Goal: Information Seeking & Learning: Compare options

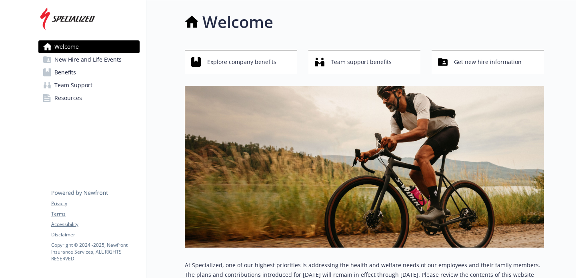
click at [118, 62] on span "New Hire and Life Events" at bounding box center [87, 59] width 67 height 13
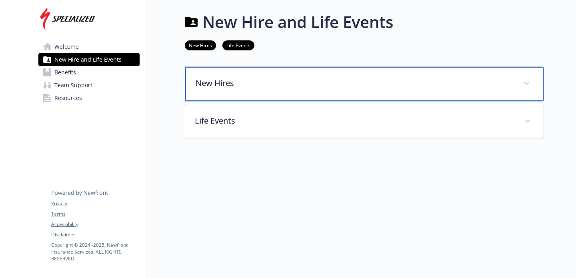
click at [230, 82] on p "New Hires" at bounding box center [355, 83] width 319 height 12
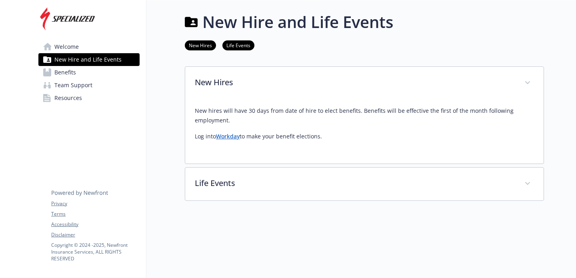
click at [110, 73] on link "Benefits" at bounding box center [88, 72] width 101 height 13
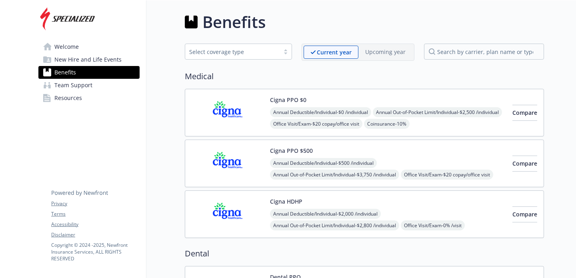
click at [323, 98] on div "Cigna PPO $0 Annual Deductible/Individual - $0 /individual Annual Out-of-Pocket…" at bounding box center [388, 113] width 236 height 34
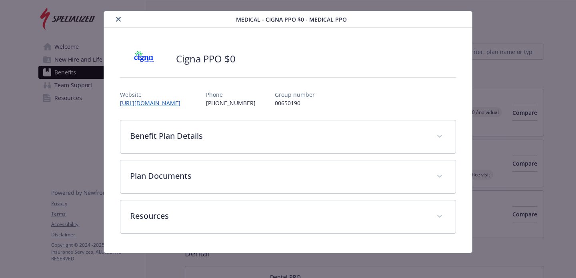
scroll to position [15, 0]
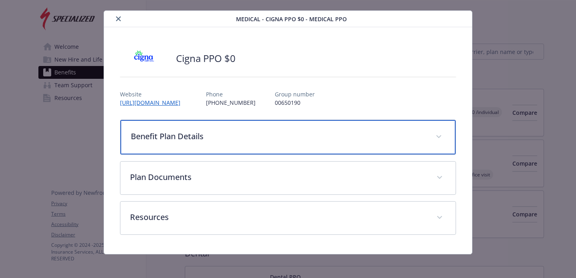
click at [440, 136] on icon "details for plan Medical - Cigna PPO $0 - Medical PPO" at bounding box center [439, 136] width 5 height 3
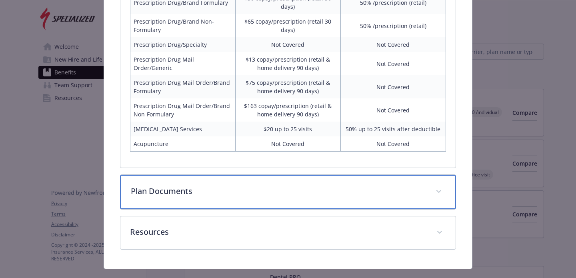
scroll to position [453, 0]
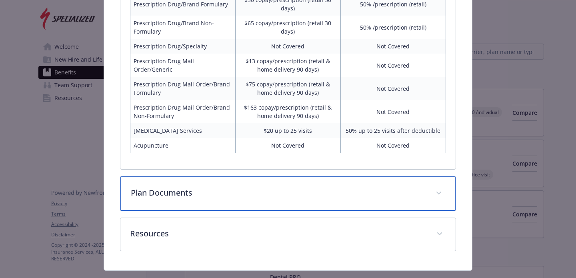
click at [437, 182] on div "Plan Documents" at bounding box center [287, 193] width 335 height 34
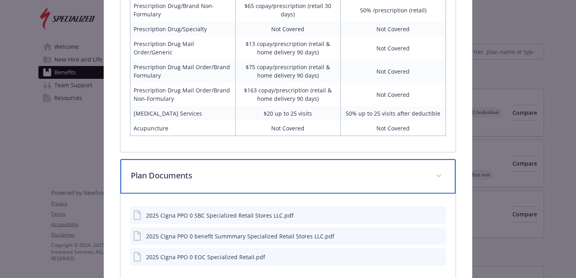
scroll to position [477, 0]
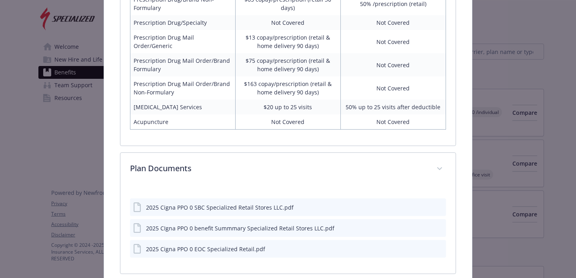
click at [426, 204] on icon "download file" at bounding box center [425, 207] width 6 height 6
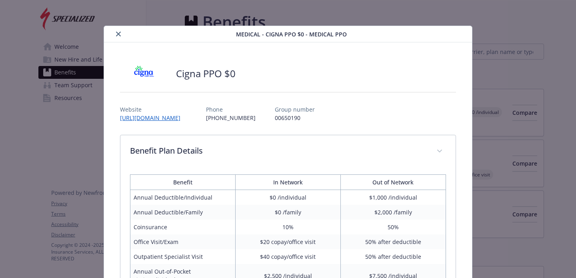
click at [118, 33] on icon "close" at bounding box center [118, 34] width 5 height 5
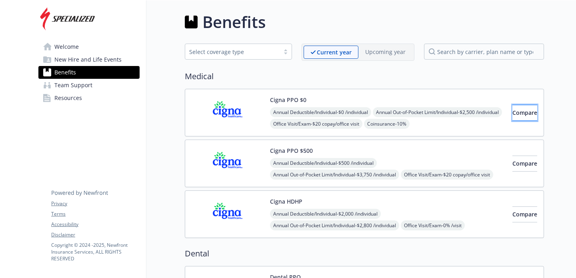
click at [524, 115] on button "Compare" at bounding box center [525, 113] width 25 height 16
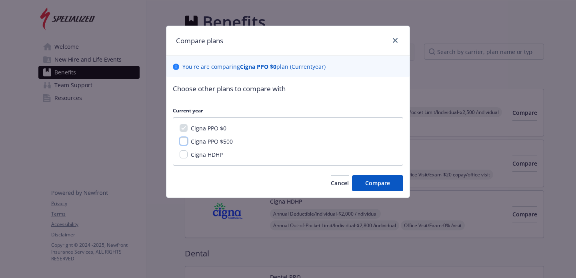
click at [181, 142] on input "Cigna PPO $500" at bounding box center [184, 141] width 8 height 8
checkbox input "true"
click at [182, 155] on input "Cigna HDHP" at bounding box center [184, 154] width 8 height 8
checkbox input "true"
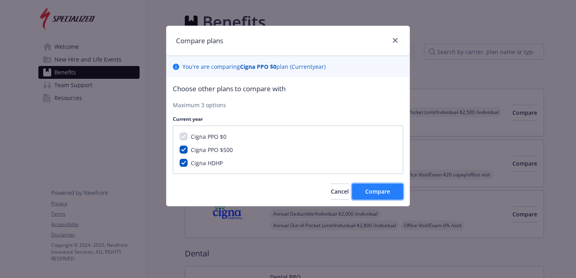
click at [382, 199] on button "Compare" at bounding box center [377, 192] width 51 height 16
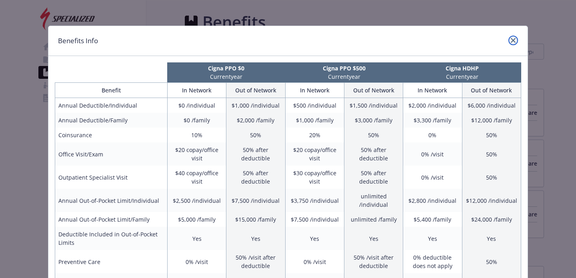
click at [517, 39] on link "close" at bounding box center [514, 41] width 10 height 10
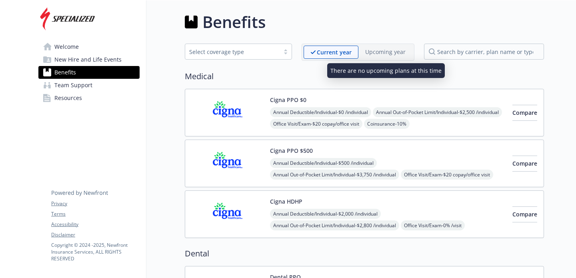
click at [389, 51] on p "Upcoming year" at bounding box center [385, 52] width 40 height 8
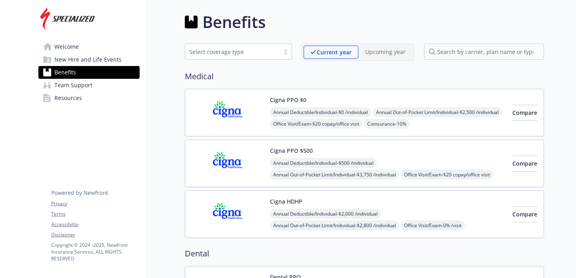
click at [275, 52] on div "Select coverage type" at bounding box center [232, 52] width 86 height 8
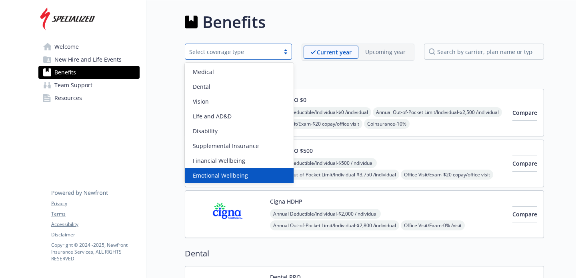
click at [274, 174] on div "Emotional Wellbeing" at bounding box center [239, 175] width 99 height 8
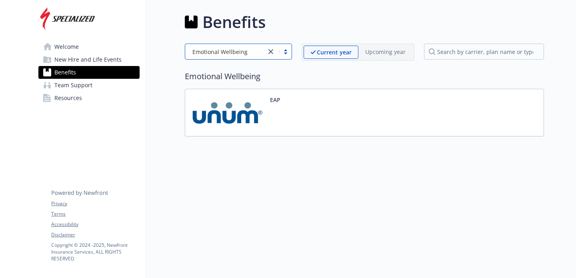
click at [240, 112] on img at bounding box center [228, 113] width 72 height 34
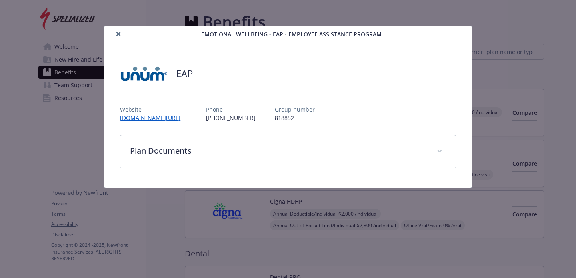
click at [116, 34] on icon "close" at bounding box center [118, 34] width 5 height 5
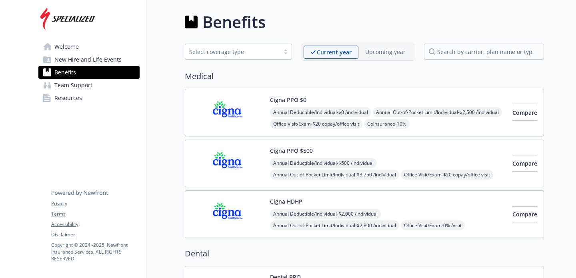
click at [70, 98] on span "Resources" at bounding box center [68, 98] width 28 height 13
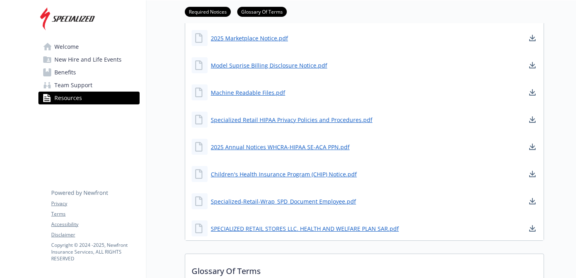
scroll to position [113, 0]
click at [277, 40] on link "2025 Marketplace Notice.pdf" at bounding box center [250, 38] width 79 height 10
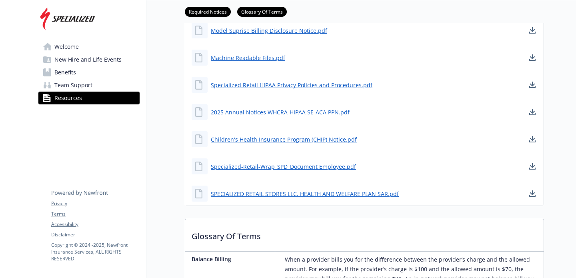
scroll to position [148, 0]
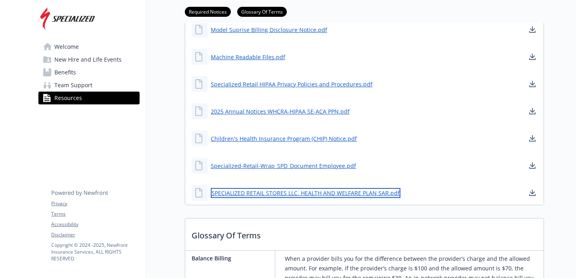
click at [332, 195] on link "SPECIALIZED RETAIL STORES LLC. HEALTH AND WELFARE PLAN SAR.pdf" at bounding box center [306, 193] width 190 height 10
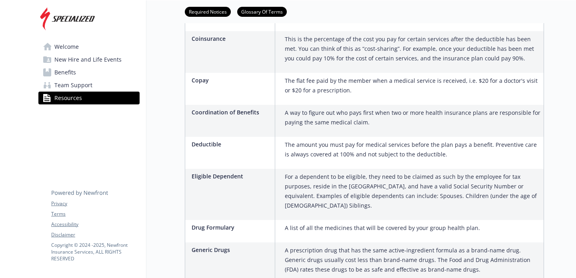
scroll to position [0, 0]
